Goal: Complete application form

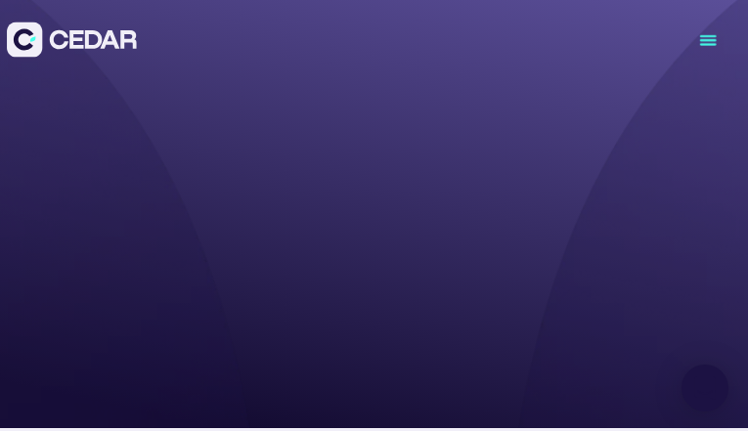
type input "**********"
type input "*********"
type input "**********"
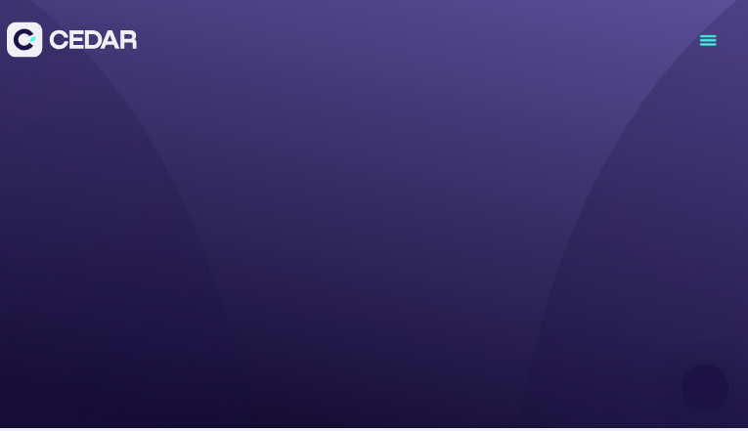
type input "********"
